Goal: Task Accomplishment & Management: Manage account settings

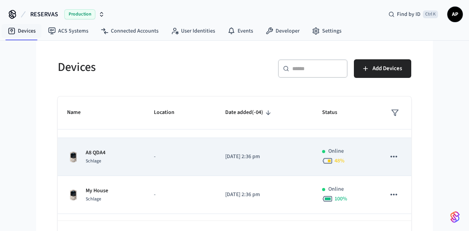
scroll to position [155, 0]
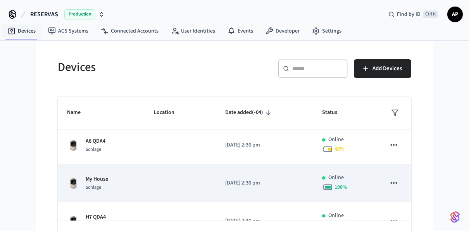
click at [128, 184] on div "My House Schlage" at bounding box center [101, 183] width 68 height 16
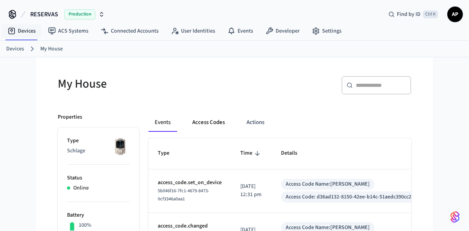
click at [214, 116] on button "Access Codes" at bounding box center [208, 122] width 45 height 19
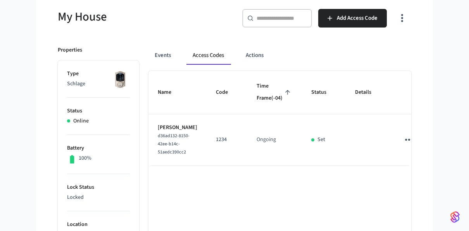
scroll to position [77, 0]
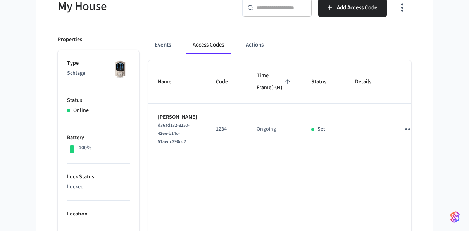
click at [213, 48] on button "Access Codes" at bounding box center [208, 45] width 44 height 19
click at [169, 43] on button "Events" at bounding box center [162, 45] width 29 height 19
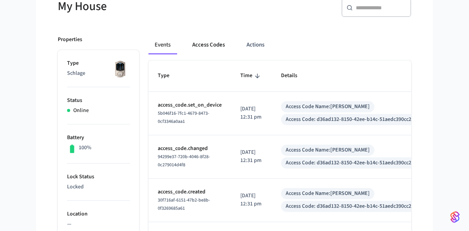
click at [203, 42] on button "Access Codes" at bounding box center [208, 45] width 45 height 19
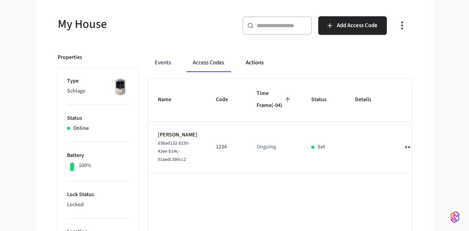
scroll to position [39, 0]
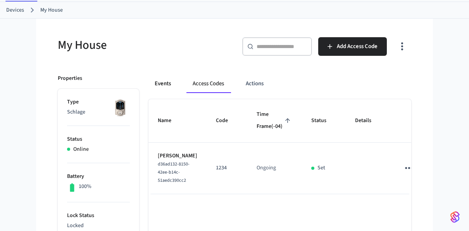
click at [163, 81] on button "Events" at bounding box center [162, 83] width 29 height 19
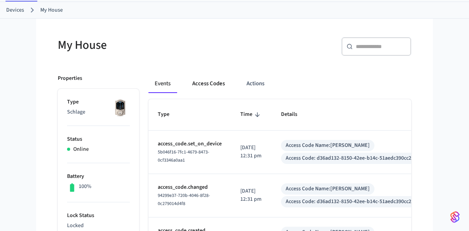
click at [206, 82] on button "Access Codes" at bounding box center [208, 83] width 45 height 19
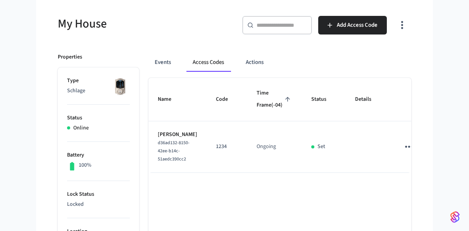
scroll to position [77, 0]
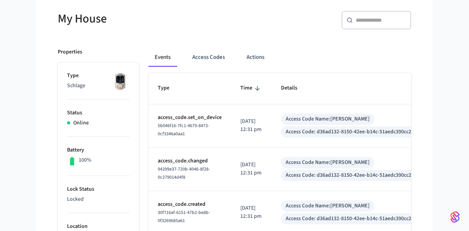
scroll to position [77, 0]
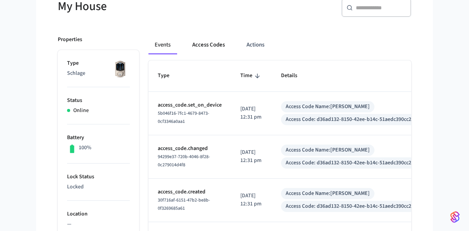
click at [205, 47] on button "Access Codes" at bounding box center [208, 45] width 45 height 19
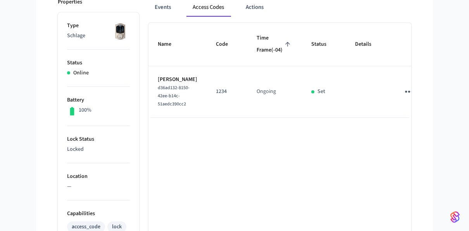
scroll to position [116, 0]
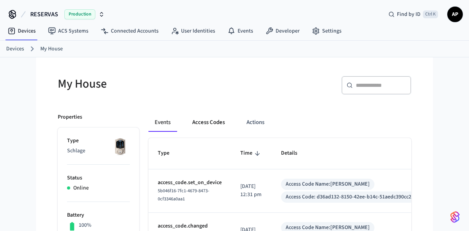
click at [217, 120] on button "Access Codes" at bounding box center [208, 122] width 45 height 19
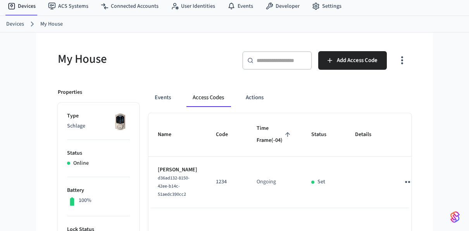
scroll to position [116, 0]
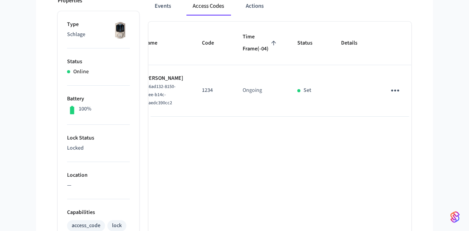
scroll to position [0, 0]
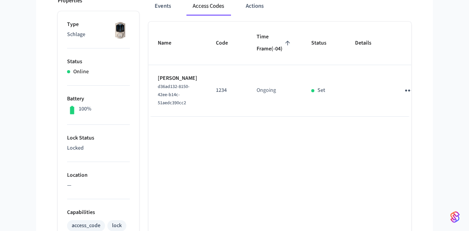
click at [403, 96] on icon "sticky table" at bounding box center [409, 90] width 12 height 12
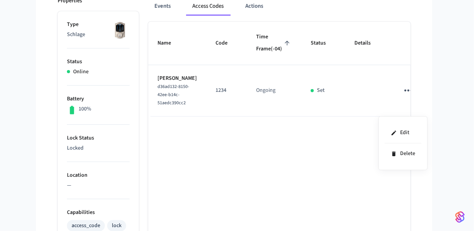
click at [264, 177] on div at bounding box center [237, 115] width 474 height 231
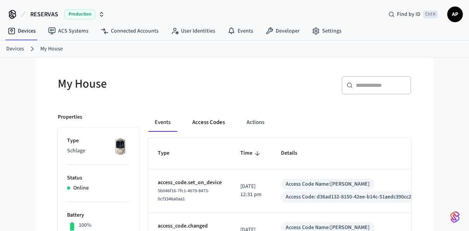
click at [212, 120] on button "Access Codes" at bounding box center [208, 122] width 45 height 19
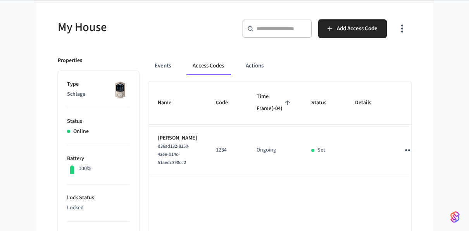
scroll to position [77, 0]
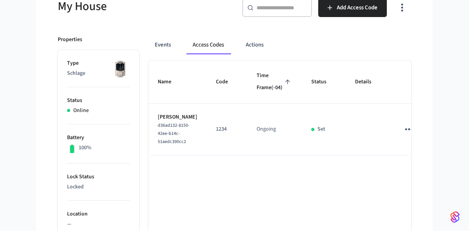
click at [403, 135] on icon "sticky table" at bounding box center [409, 129] width 12 height 12
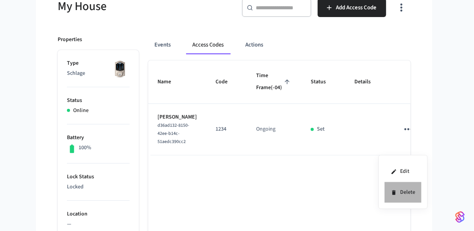
click at [399, 192] on li "Delete" at bounding box center [403, 192] width 37 height 21
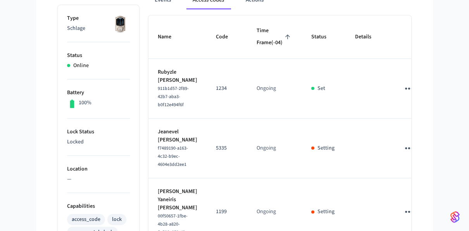
scroll to position [39, 0]
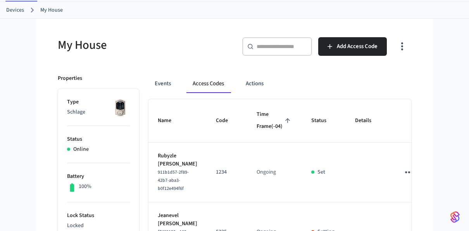
click at [214, 82] on button "Access Codes" at bounding box center [208, 83] width 44 height 19
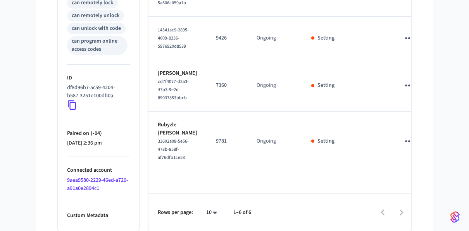
scroll to position [427, 0]
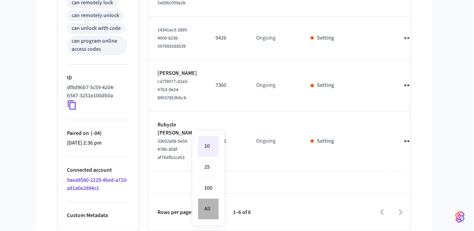
click at [213, 211] on li "All" at bounding box center [208, 209] width 21 height 21
type input "**"
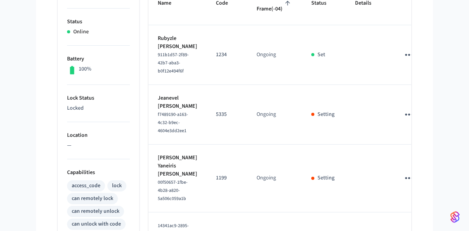
scroll to position [40, 0]
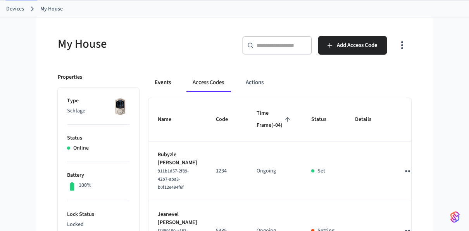
click at [169, 77] on button "Events" at bounding box center [162, 82] width 29 height 19
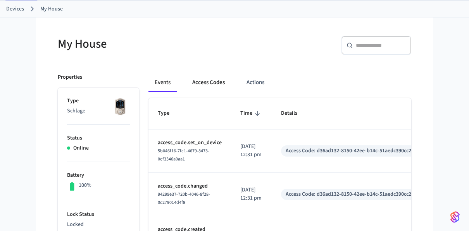
click at [208, 81] on button "Access Codes" at bounding box center [208, 82] width 45 height 19
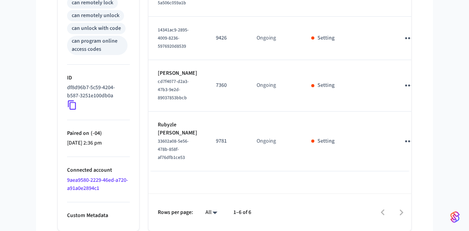
scroll to position [427, 0]
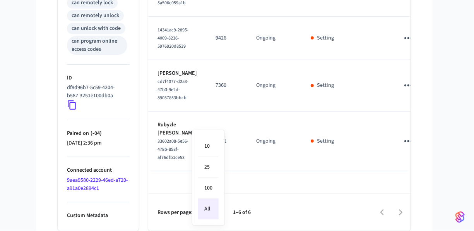
click at [211, 206] on li "All" at bounding box center [208, 209] width 21 height 21
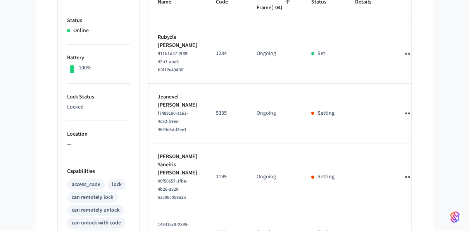
scroll to position [117, 0]
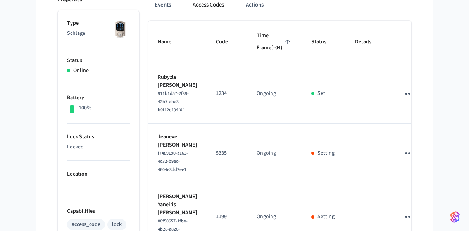
click at [403, 100] on icon "sticky table" at bounding box center [409, 94] width 12 height 12
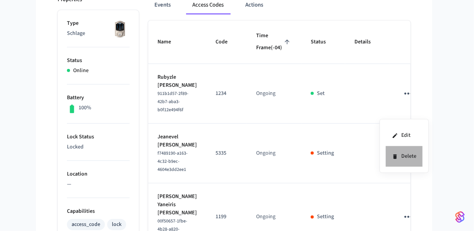
click at [402, 154] on li "Delete" at bounding box center [404, 156] width 37 height 21
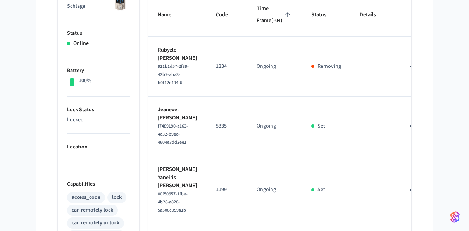
scroll to position [156, 0]
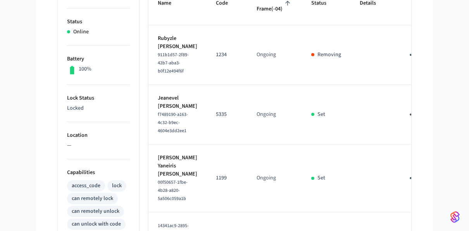
click at [407, 120] on icon "sticky table" at bounding box center [413, 114] width 12 height 12
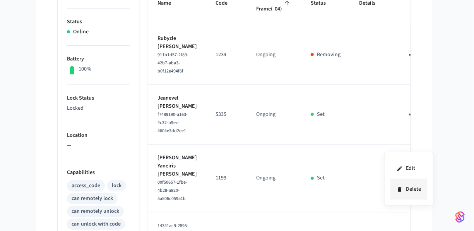
click at [398, 190] on icon at bounding box center [399, 189] width 3 height 5
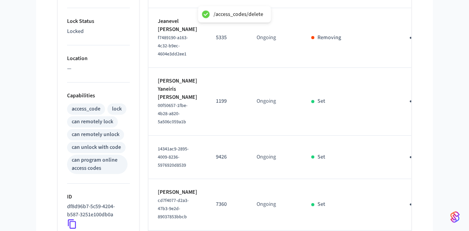
scroll to position [233, 0]
click at [407, 106] on icon "sticky table" at bounding box center [413, 100] width 12 height 12
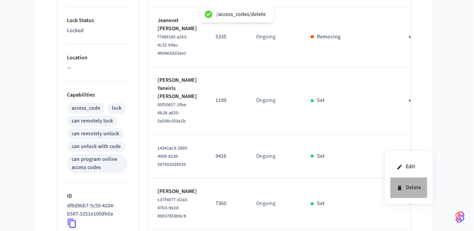
click at [408, 184] on li "Delete" at bounding box center [409, 187] width 37 height 21
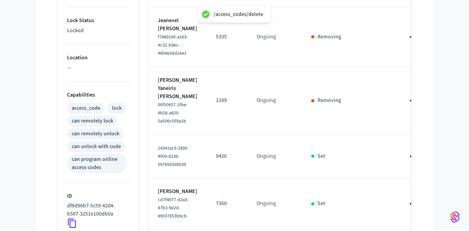
scroll to position [272, 0]
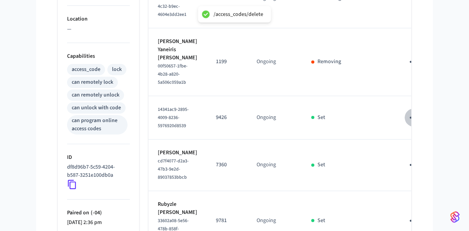
click at [407, 124] on icon "sticky table" at bounding box center [413, 118] width 12 height 12
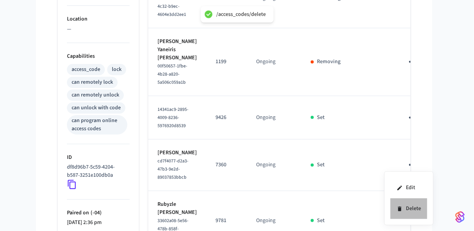
drag, startPoint x: 399, startPoint y: 208, endPoint x: 375, endPoint y: 144, distance: 68.3
click at [399, 207] on icon at bounding box center [400, 209] width 6 height 6
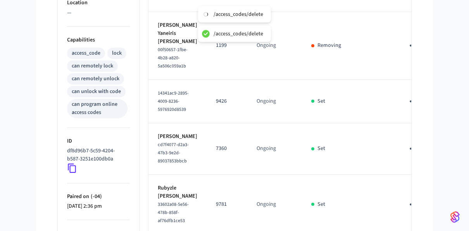
scroll to position [350, 0]
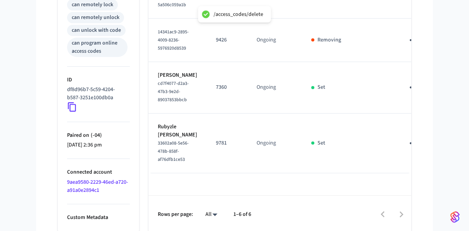
click at [407, 93] on icon "sticky table" at bounding box center [413, 87] width 12 height 12
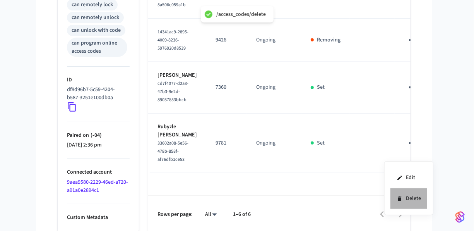
click at [397, 194] on li "Delete" at bounding box center [409, 198] width 37 height 21
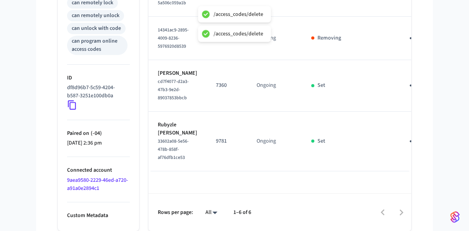
scroll to position [427, 0]
click at [407, 147] on icon "sticky table" at bounding box center [413, 141] width 12 height 12
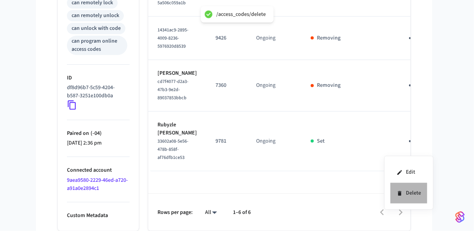
click at [397, 187] on li "Delete" at bounding box center [409, 193] width 37 height 21
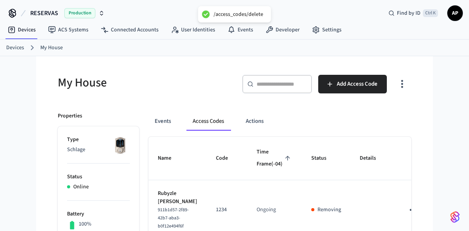
scroll to position [0, 0]
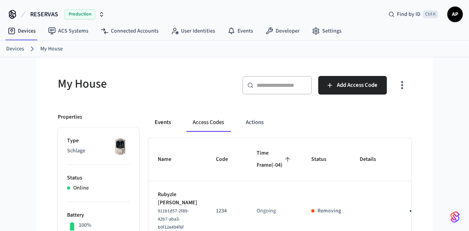
click at [158, 124] on button "Events" at bounding box center [162, 122] width 29 height 19
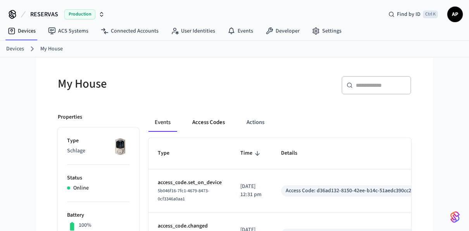
click at [212, 122] on button "Access Codes" at bounding box center [208, 122] width 45 height 19
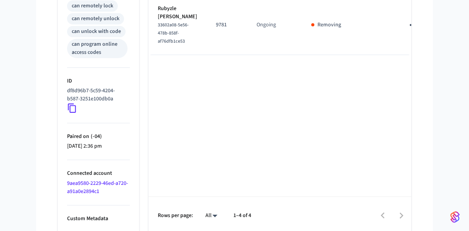
scroll to position [232, 0]
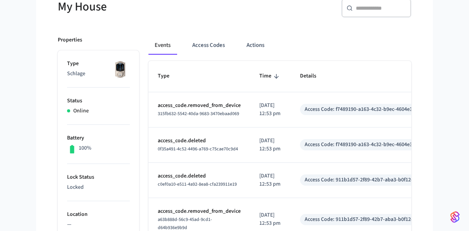
scroll to position [77, 0]
click at [214, 41] on button "Access Codes" at bounding box center [208, 45] width 45 height 19
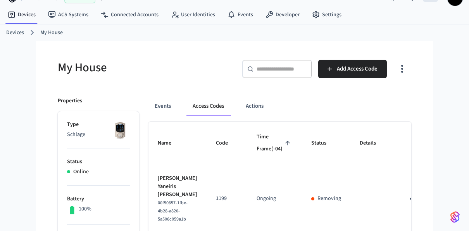
scroll to position [0, 0]
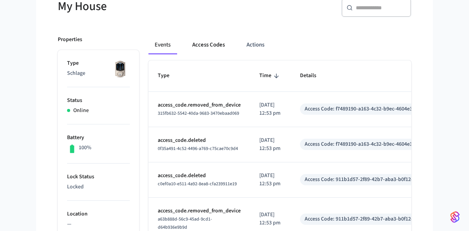
click at [217, 43] on button "Access Codes" at bounding box center [208, 45] width 45 height 19
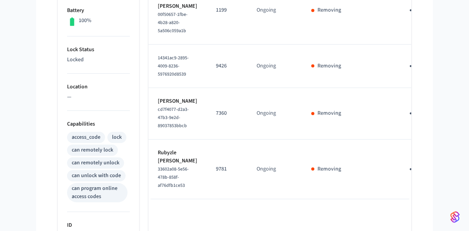
scroll to position [194, 0]
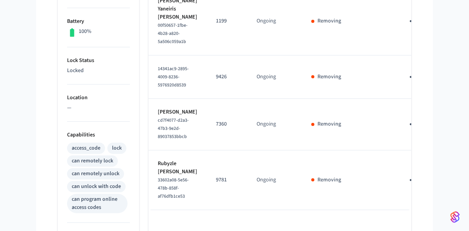
click at [407, 83] on icon "sticky table" at bounding box center [413, 77] width 12 height 12
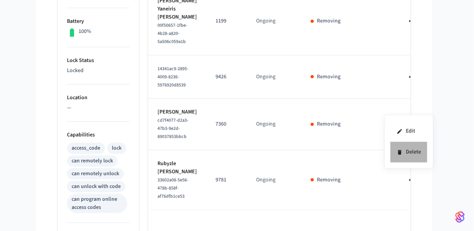
click at [417, 151] on li "Delete" at bounding box center [409, 152] width 37 height 21
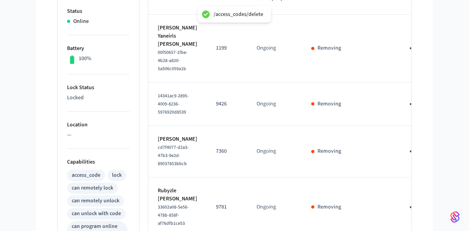
scroll to position [155, 0]
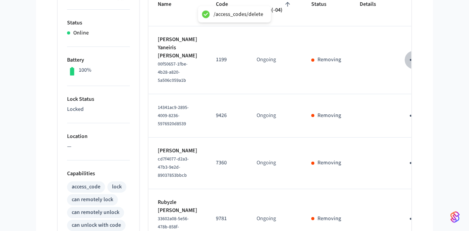
click at [409, 61] on icon "sticky table" at bounding box center [413, 60] width 8 height 2
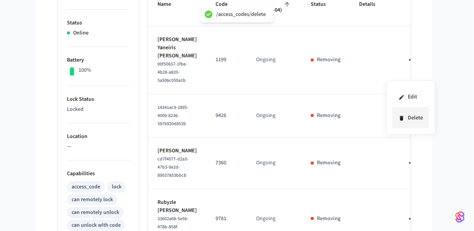
click at [409, 119] on li "Delete" at bounding box center [411, 118] width 37 height 21
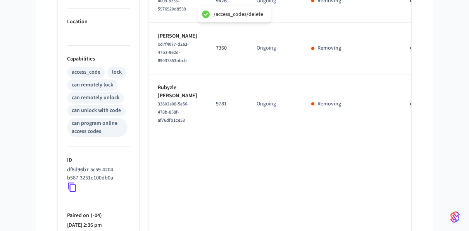
scroll to position [271, 0]
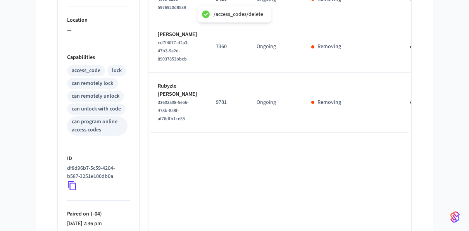
click at [407, 53] on icon "sticky table" at bounding box center [413, 47] width 12 height 12
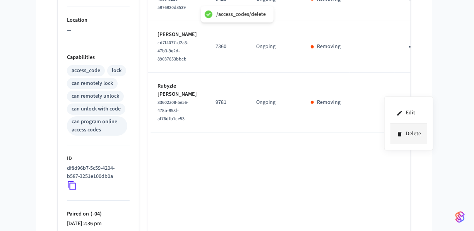
click at [408, 131] on li "Delete" at bounding box center [409, 134] width 37 height 21
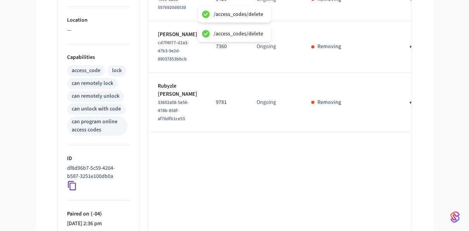
drag, startPoint x: 391, startPoint y: 163, endPoint x: 394, endPoint y: 167, distance: 5.8
click at [409, 103] on icon "sticky table" at bounding box center [413, 102] width 8 height 2
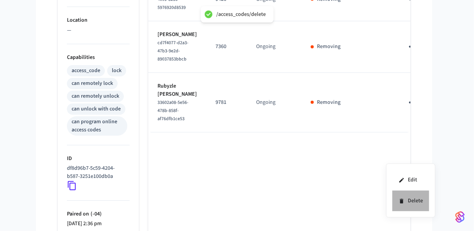
click at [403, 201] on icon at bounding box center [402, 201] width 6 height 6
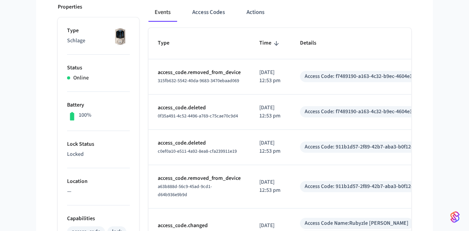
scroll to position [116, 0]
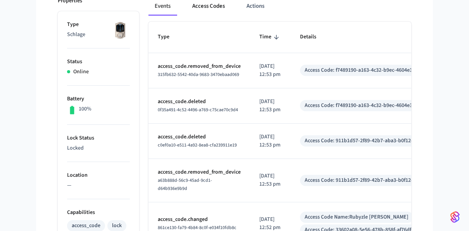
click at [195, 6] on button "Access Codes" at bounding box center [208, 6] width 45 height 19
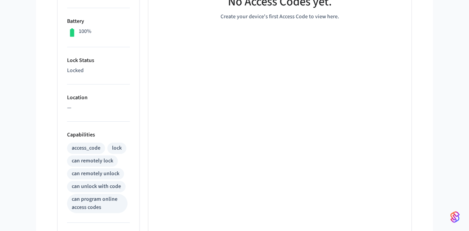
scroll to position [0, 0]
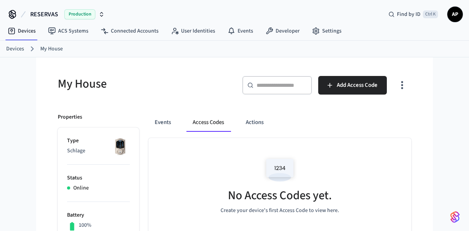
click at [197, 122] on button "Access Codes" at bounding box center [208, 122] width 44 height 19
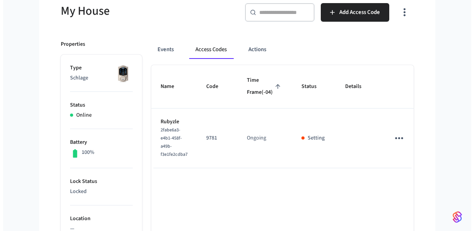
scroll to position [77, 0]
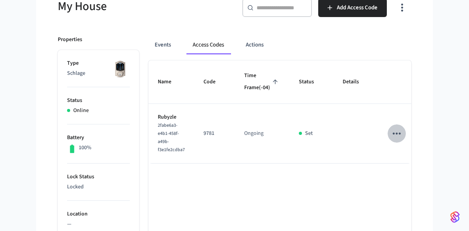
click at [390, 139] on icon "sticky table" at bounding box center [396, 133] width 12 height 12
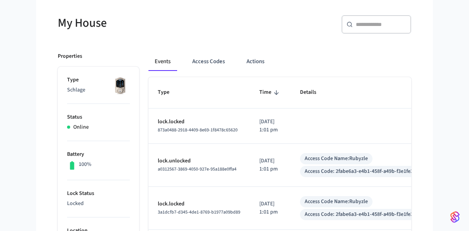
scroll to position [77, 0]
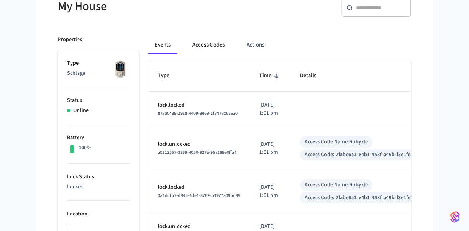
click at [215, 44] on button "Access Codes" at bounding box center [208, 45] width 45 height 19
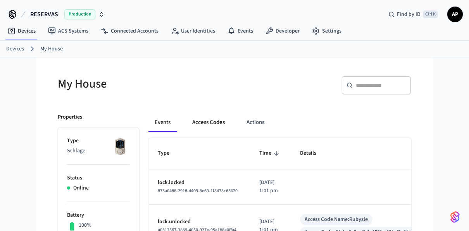
click at [199, 118] on button "Access Codes" at bounding box center [208, 122] width 45 height 19
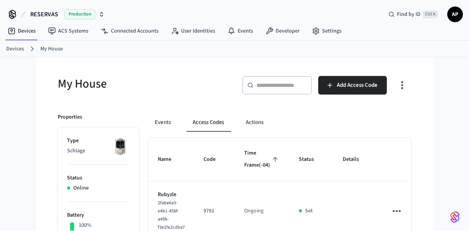
click at [13, 42] on div "Devices My House" at bounding box center [234, 49] width 469 height 17
click at [14, 49] on link "Devices" at bounding box center [15, 49] width 18 height 8
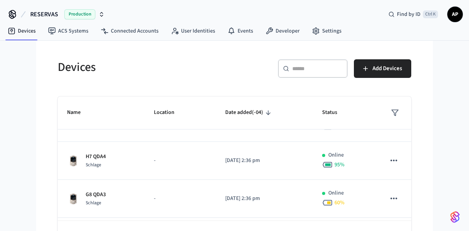
scroll to position [287, 0]
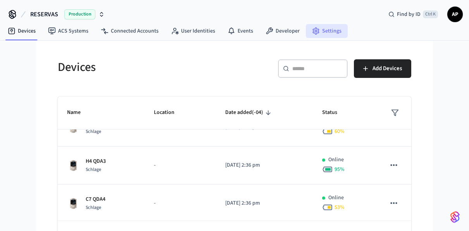
click at [326, 24] on link "Settings" at bounding box center [327, 31] width 42 height 14
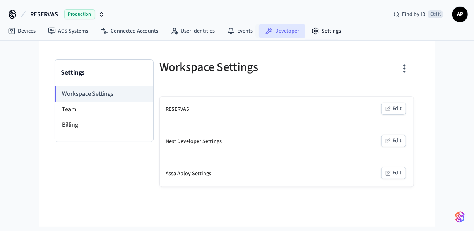
click at [282, 29] on link "Developer" at bounding box center [282, 31] width 46 height 14
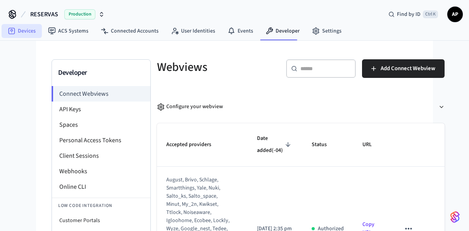
click at [27, 34] on link "Devices" at bounding box center [22, 31] width 40 height 14
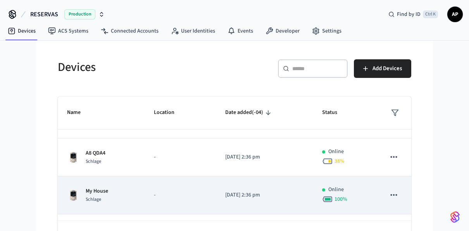
scroll to position [155, 0]
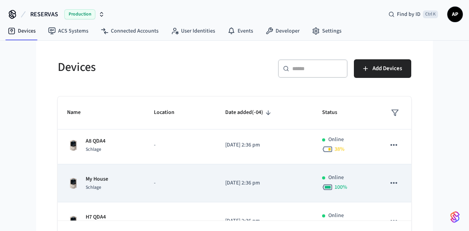
click at [125, 177] on div "My House Schlage" at bounding box center [101, 183] width 68 height 16
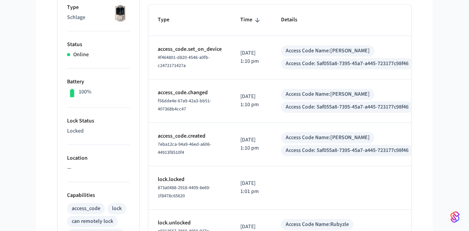
scroll to position [116, 0]
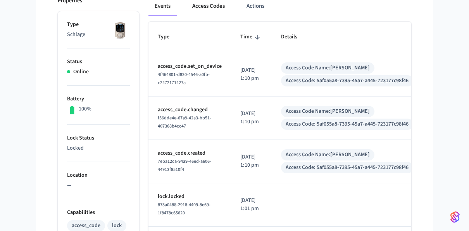
click at [214, 9] on button "Access Codes" at bounding box center [208, 6] width 45 height 19
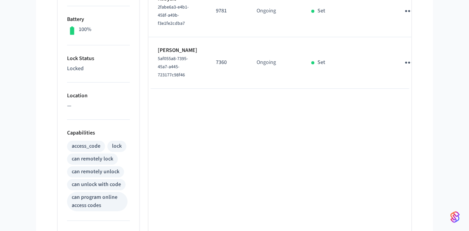
scroll to position [155, 0]
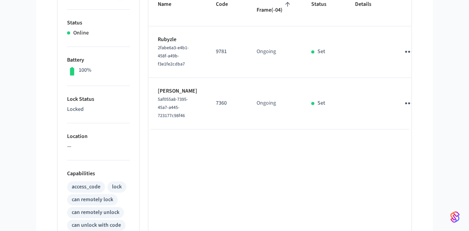
click at [403, 58] on icon "sticky table" at bounding box center [409, 52] width 12 height 12
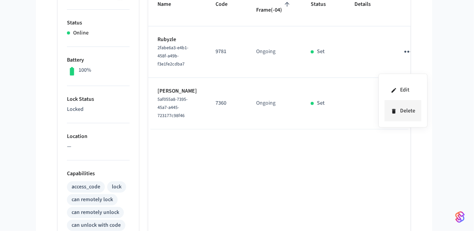
click at [405, 109] on li "Delete" at bounding box center [403, 111] width 37 height 21
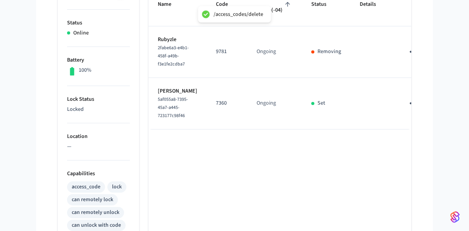
click at [404, 112] on button "sticky table" at bounding box center [413, 103] width 18 height 18
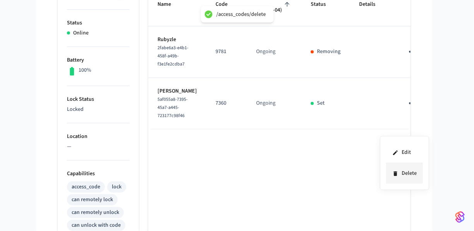
click at [400, 171] on li "Delete" at bounding box center [404, 173] width 37 height 21
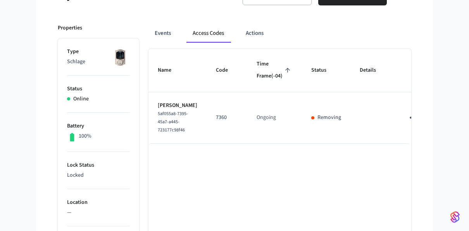
scroll to position [77, 0]
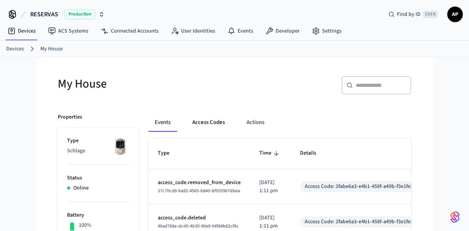
click at [213, 122] on button "Access Codes" at bounding box center [208, 122] width 45 height 19
click at [209, 121] on button "Access Codes" at bounding box center [208, 122] width 45 height 19
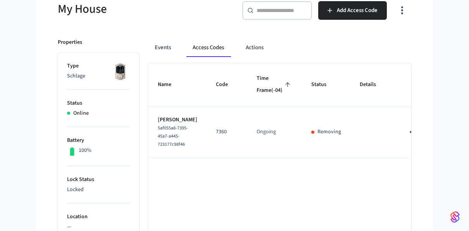
scroll to position [77, 0]
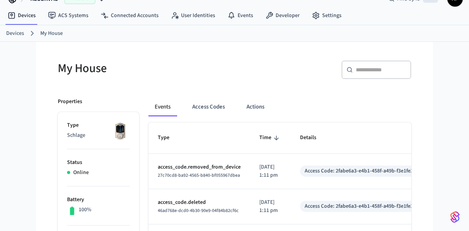
scroll to position [39, 0]
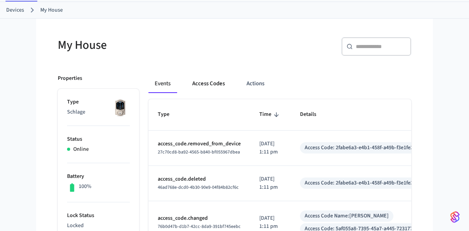
click at [208, 85] on button "Access Codes" at bounding box center [208, 83] width 45 height 19
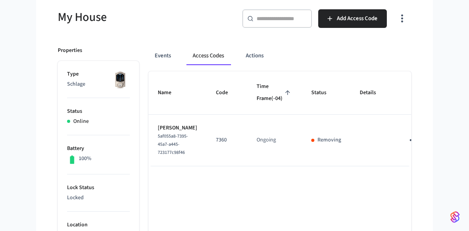
scroll to position [77, 0]
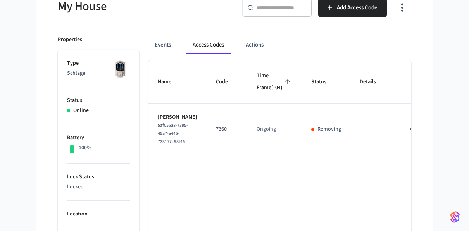
drag, startPoint x: 311, startPoint y: 182, endPoint x: 345, endPoint y: 179, distance: 33.8
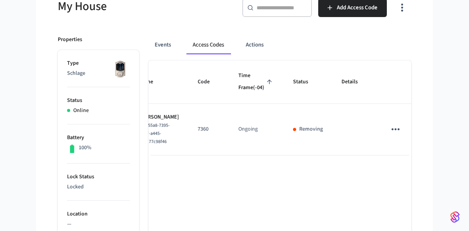
scroll to position [0, 0]
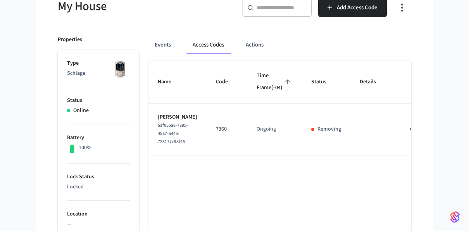
click at [170, 146] on div "5af055a8-7395-45a7-a445-723177c98f46" at bounding box center [177, 133] width 39 height 24
click at [409, 130] on icon "sticky table" at bounding box center [413, 129] width 8 height 2
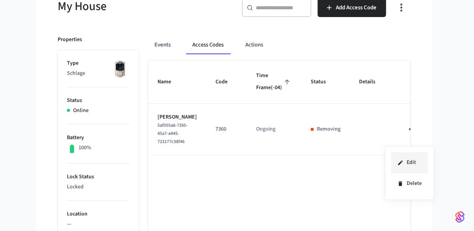
click at [403, 163] on icon at bounding box center [401, 163] width 6 height 6
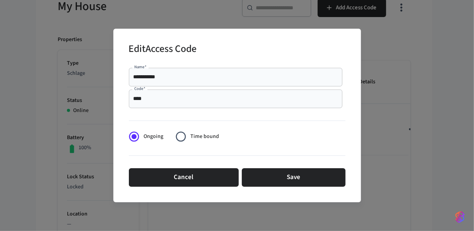
click at [192, 137] on span "Time bound" at bounding box center [205, 136] width 29 height 8
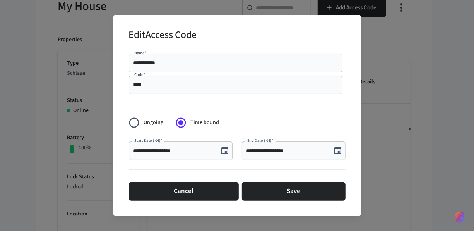
click at [151, 123] on span "Ongoing" at bounding box center [154, 122] width 20 height 8
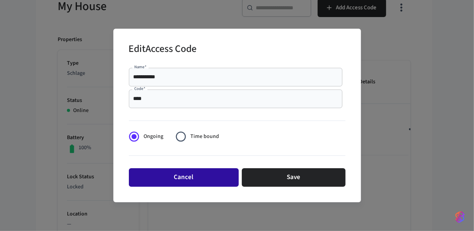
click at [196, 176] on button "Cancel" at bounding box center [184, 177] width 110 height 19
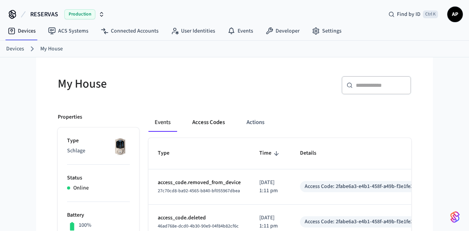
click at [204, 124] on button "Access Codes" at bounding box center [208, 122] width 45 height 19
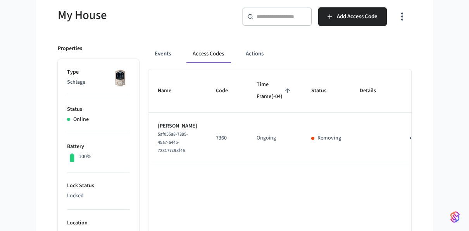
scroll to position [77, 0]
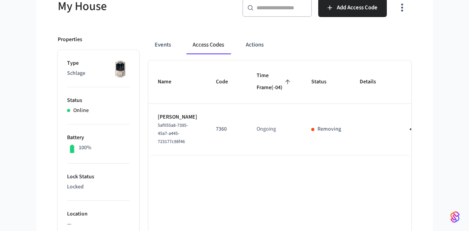
click at [407, 135] on icon "sticky table" at bounding box center [413, 129] width 12 height 12
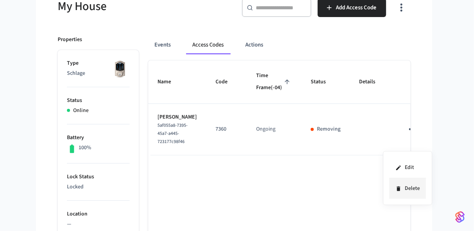
click at [401, 184] on li "Delete" at bounding box center [408, 188] width 37 height 21
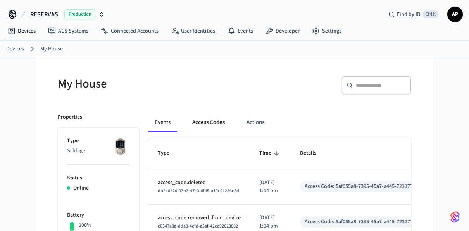
click at [201, 127] on button "Access Codes" at bounding box center [208, 122] width 45 height 19
